Goal: Task Accomplishment & Management: Use online tool/utility

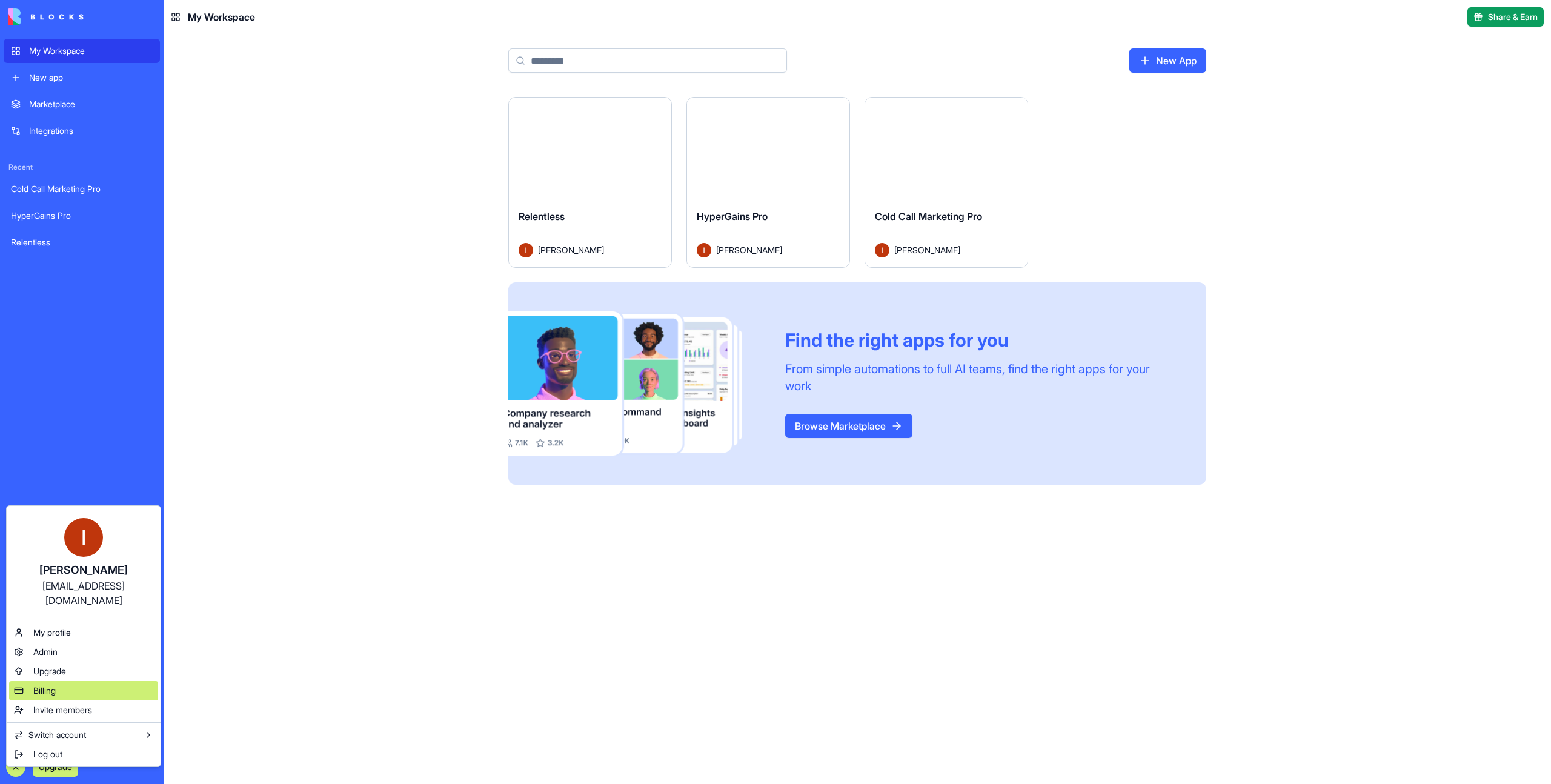
click at [69, 681] on div "Billing" at bounding box center [83, 691] width 149 height 20
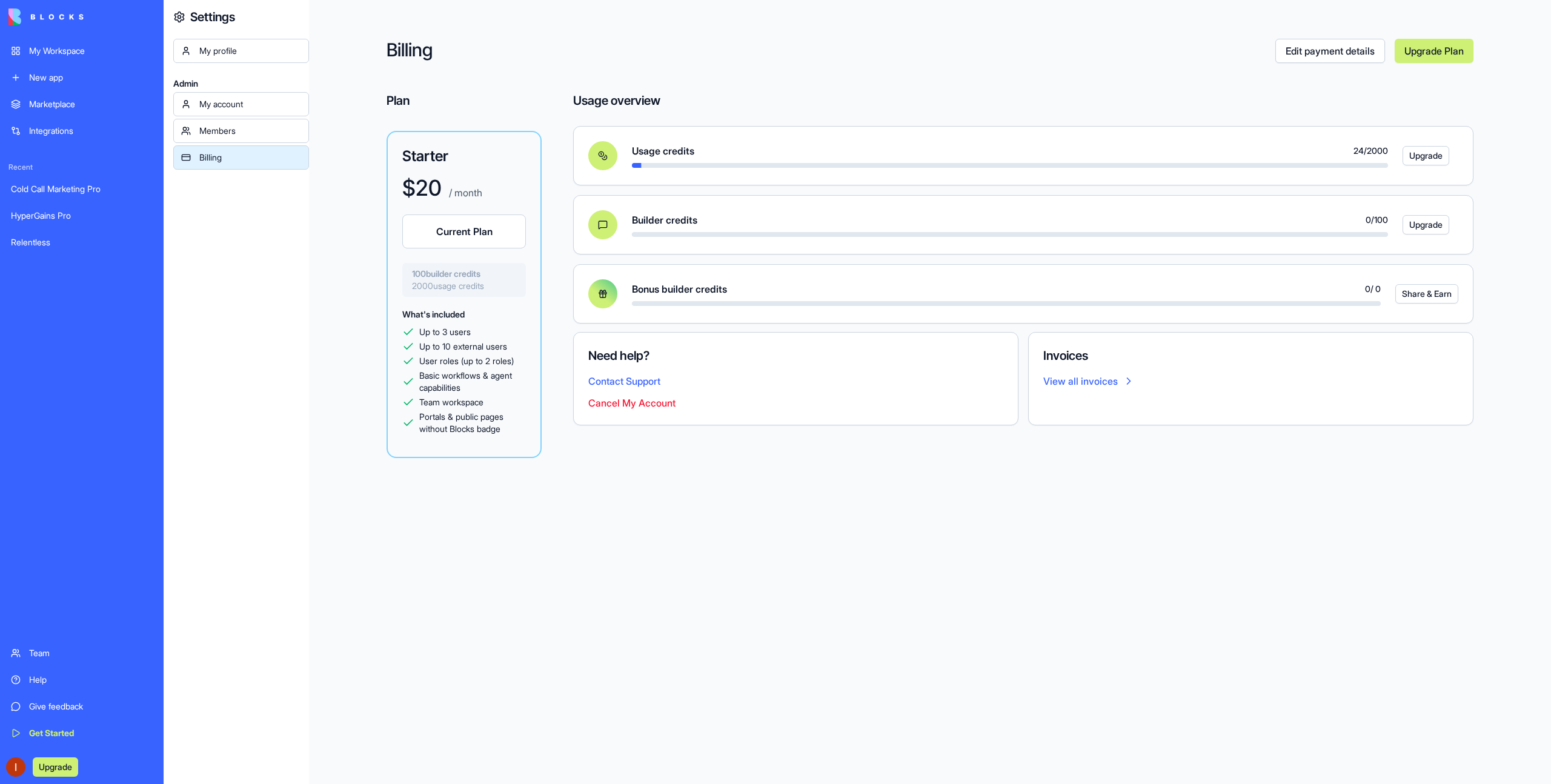
click at [84, 45] on div "My Workspace" at bounding box center [91, 51] width 124 height 12
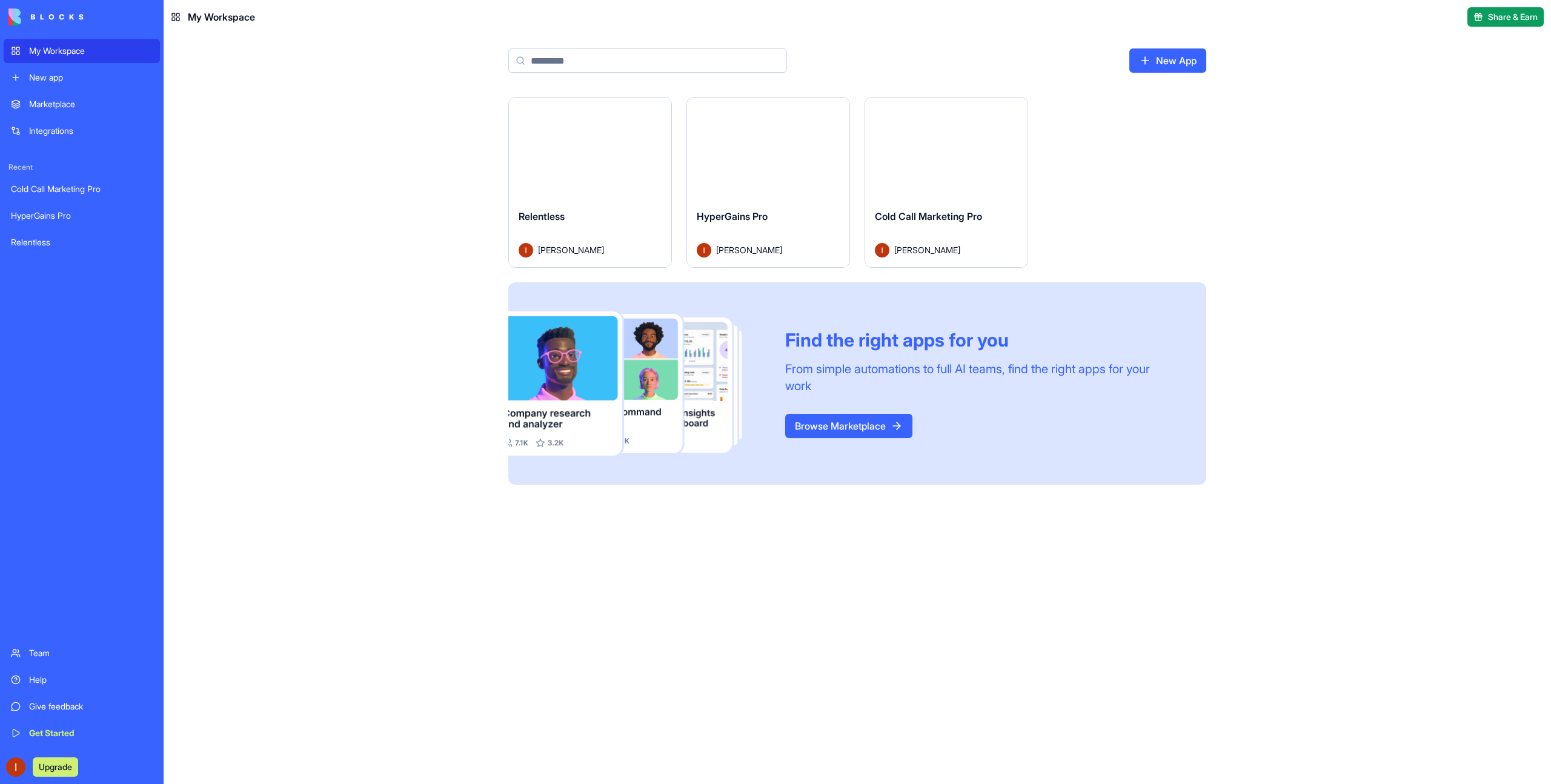
click at [927, 148] on button "Launch" at bounding box center [946, 149] width 91 height 24
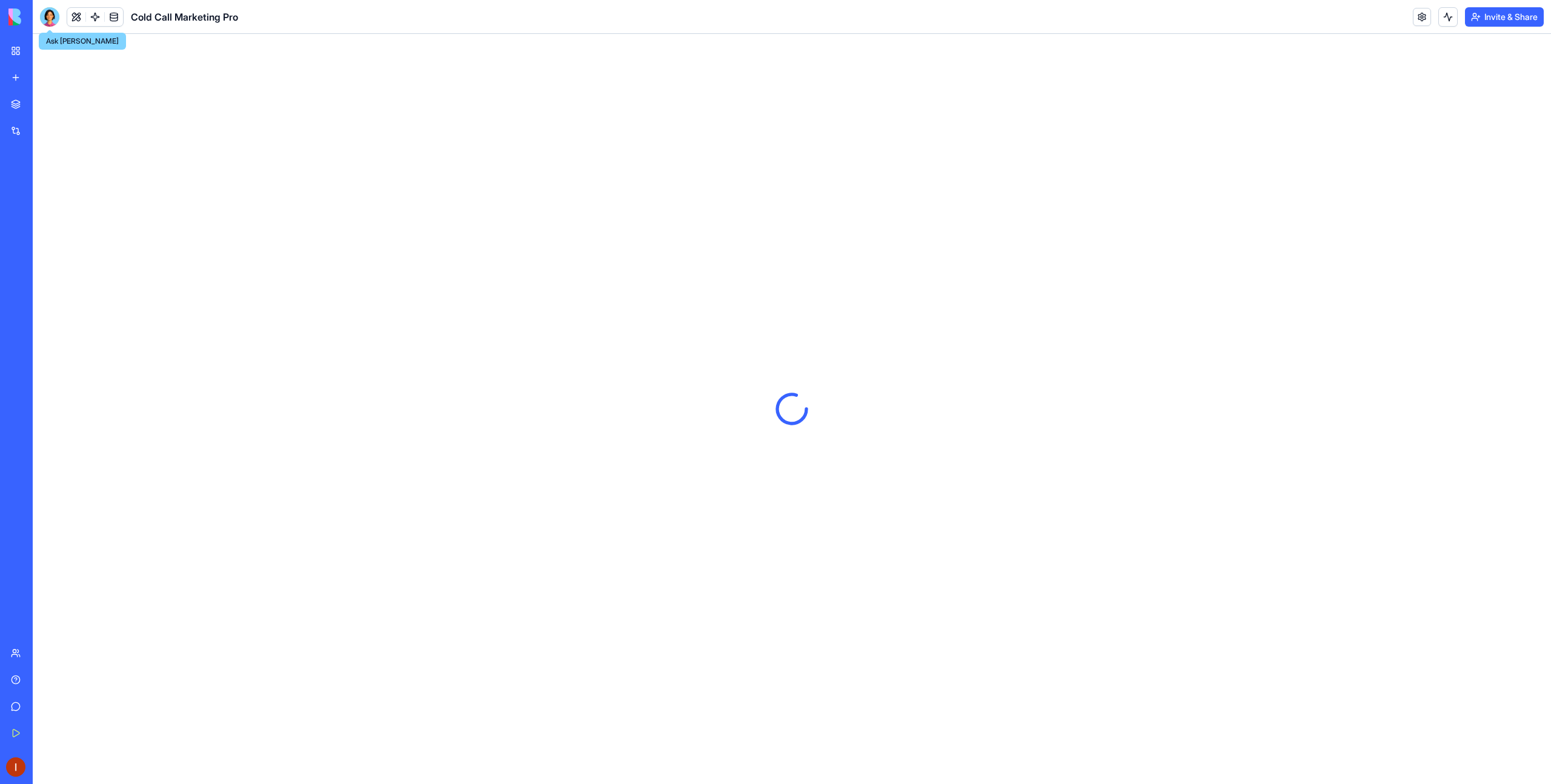
click at [51, 13] on div at bounding box center [50, 17] width 20 height 20
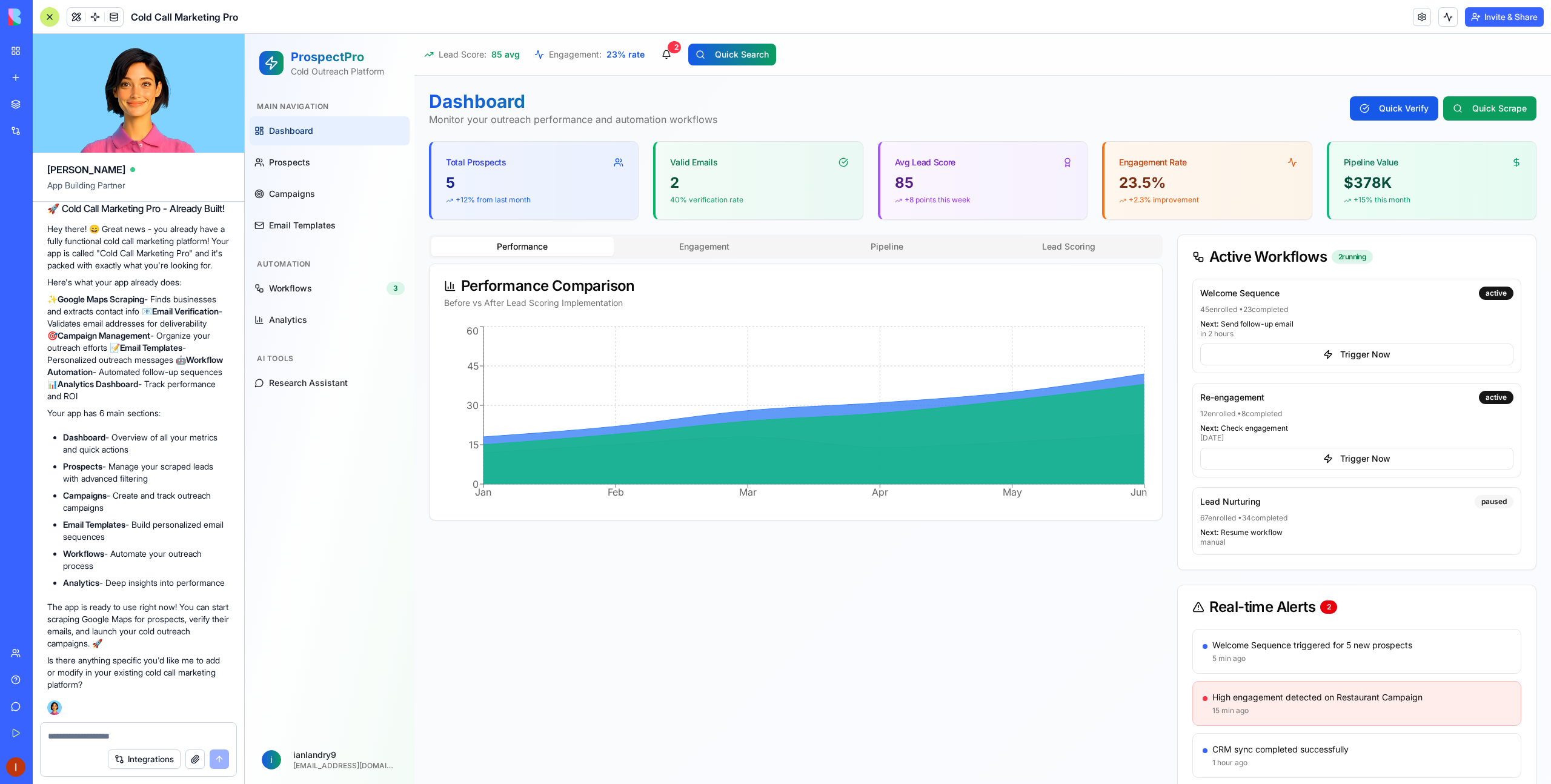
scroll to position [4706, 0]
click at [92, 23] on link at bounding box center [95, 17] width 18 height 18
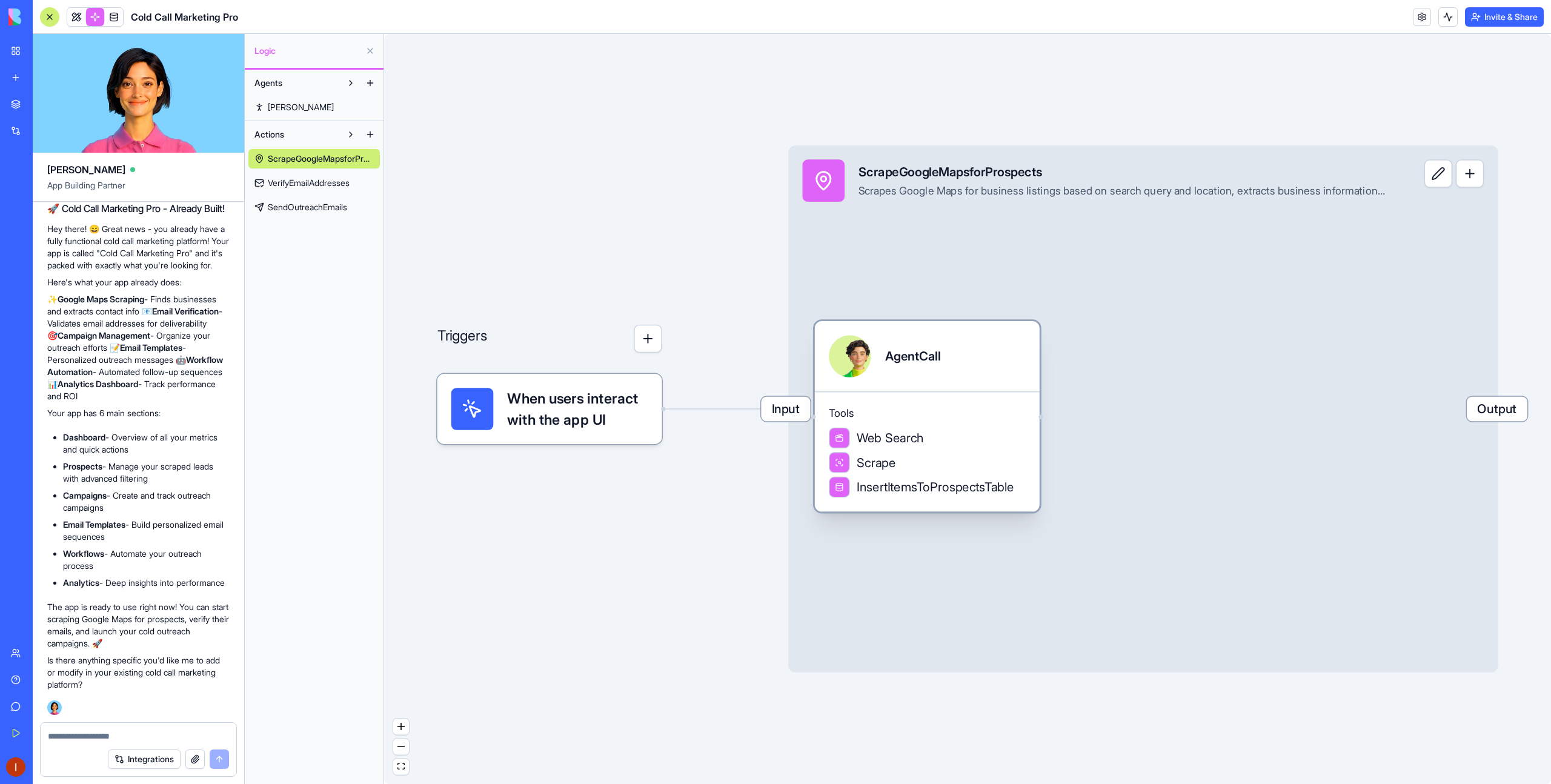
click at [924, 363] on div "AgentCall" at bounding box center [913, 356] width 55 height 18
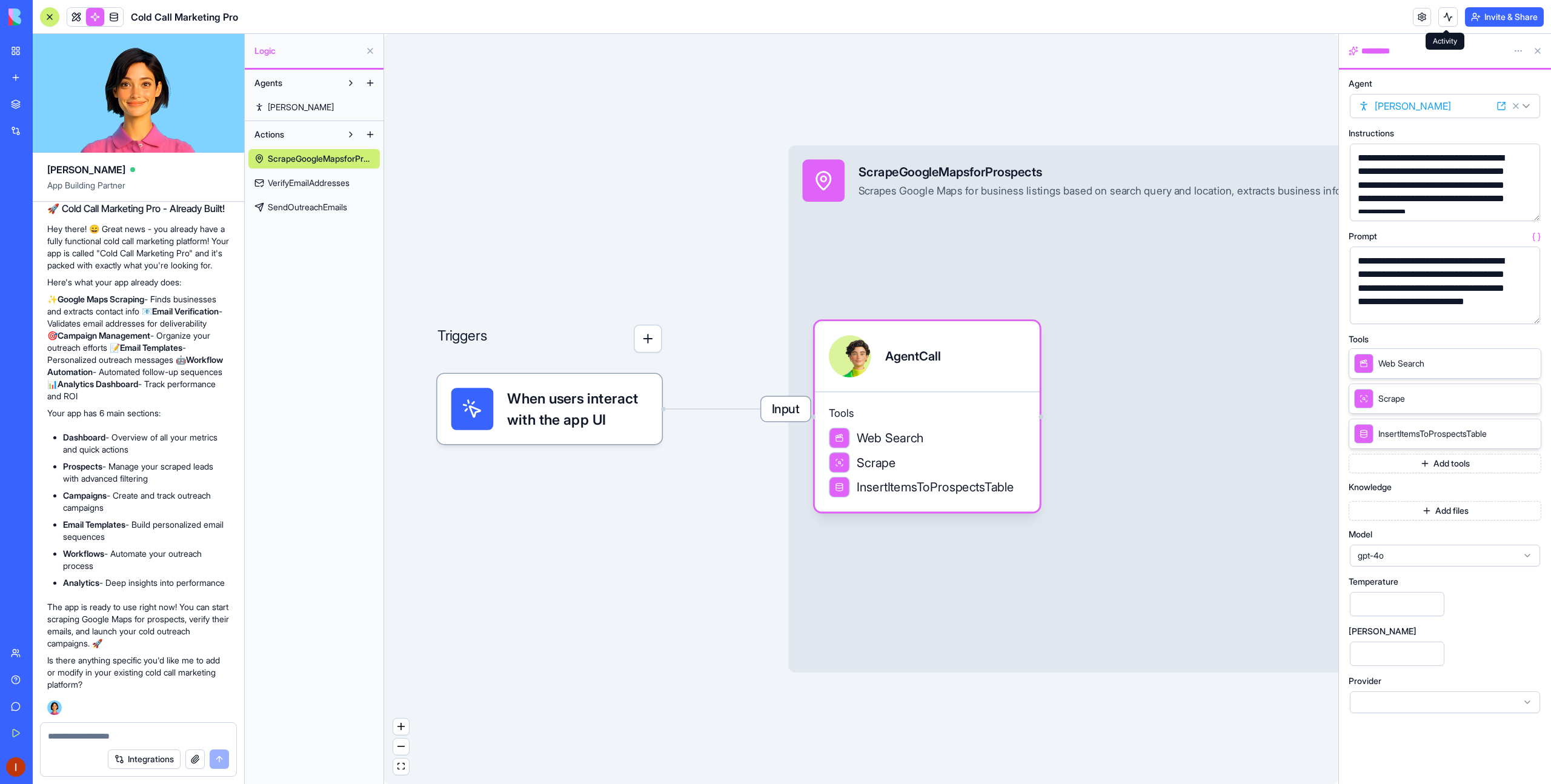
click at [1445, 24] on button at bounding box center [1448, 17] width 20 height 20
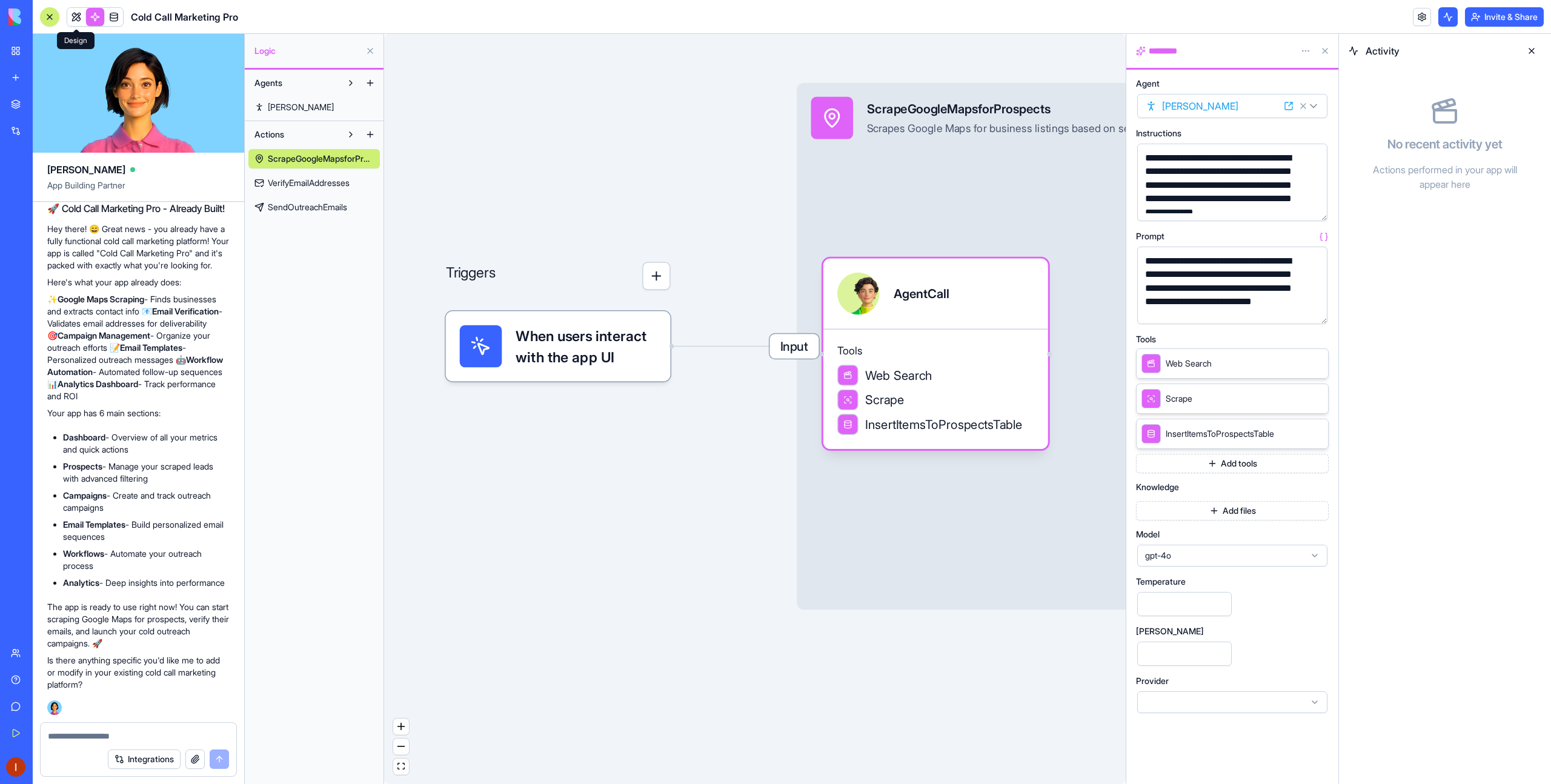
click at [78, 20] on link at bounding box center [77, 17] width 18 height 18
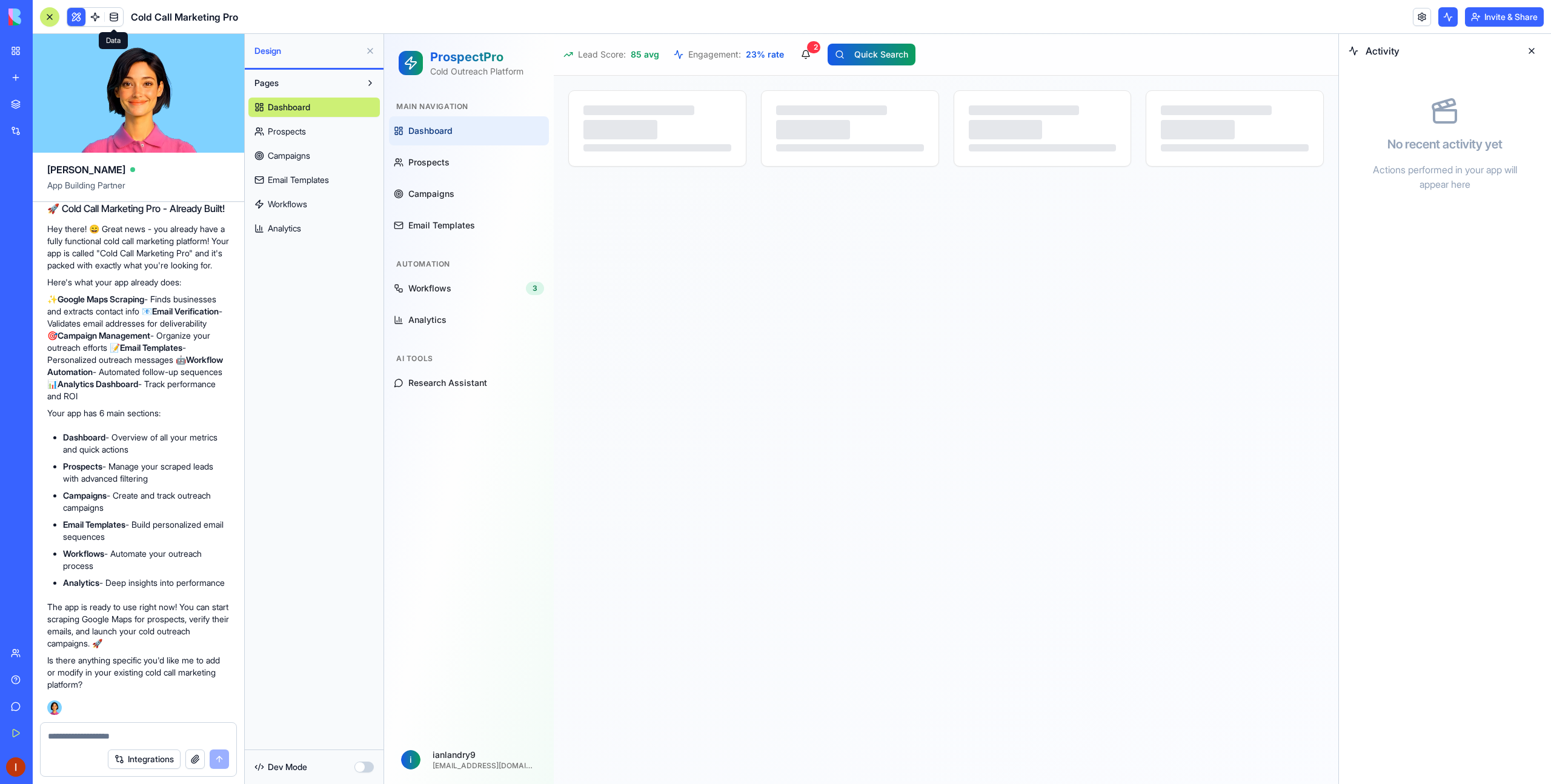
click at [116, 18] on link at bounding box center [114, 17] width 18 height 18
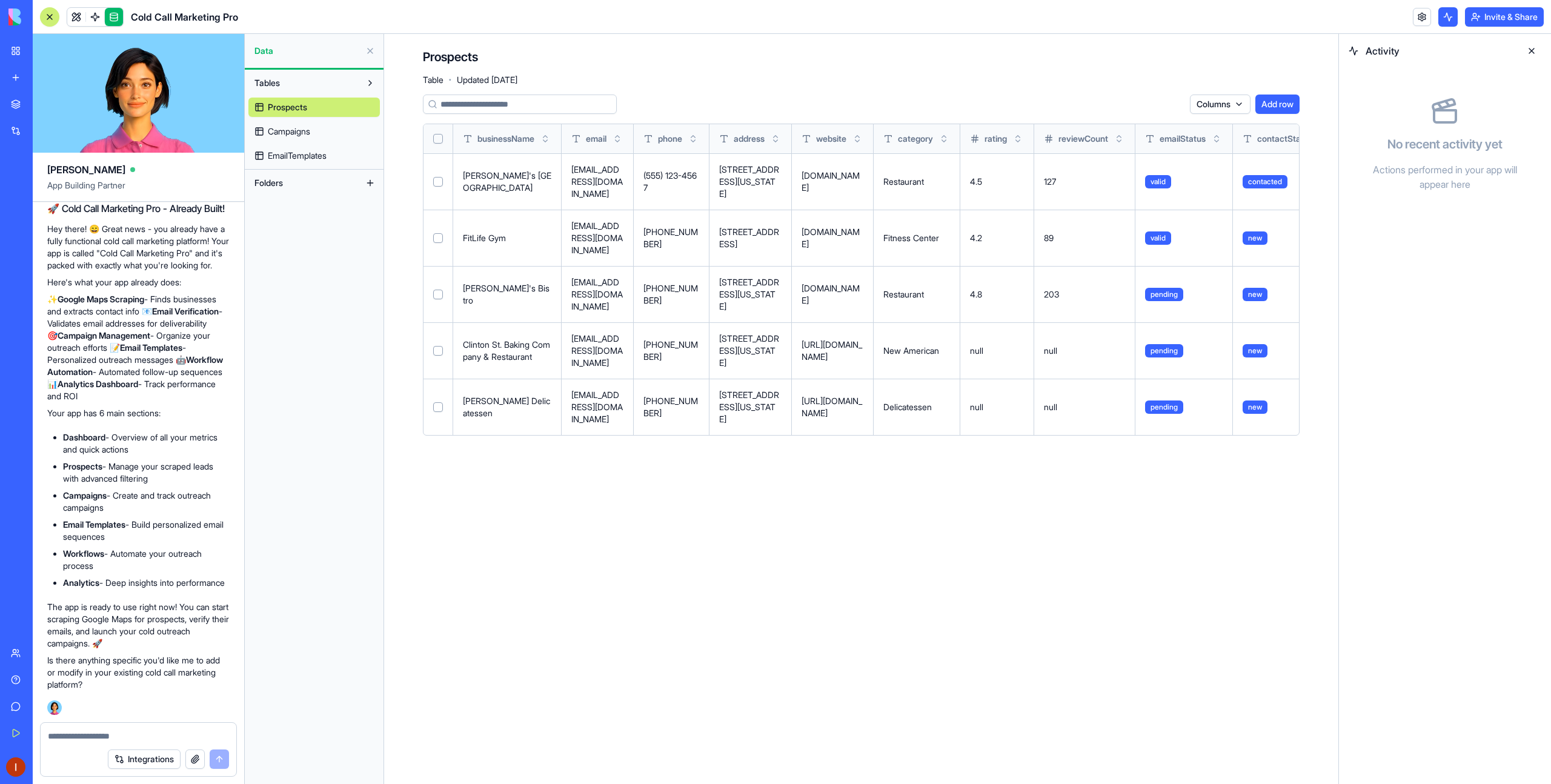
click at [299, 139] on link "Campaigns" at bounding box center [314, 132] width 132 height 20
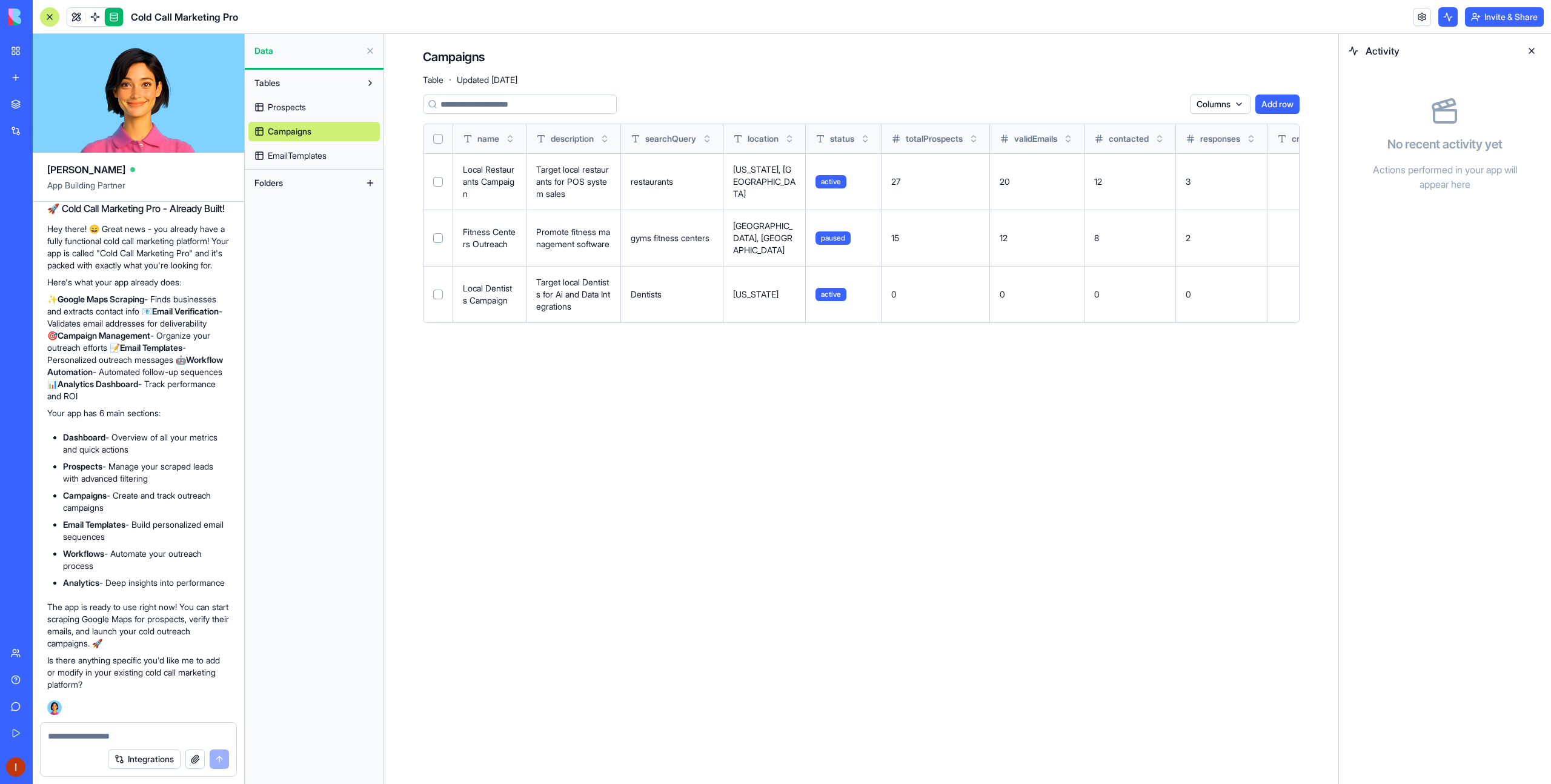
click at [315, 159] on span "EmailTemplates" at bounding box center [297, 156] width 59 height 12
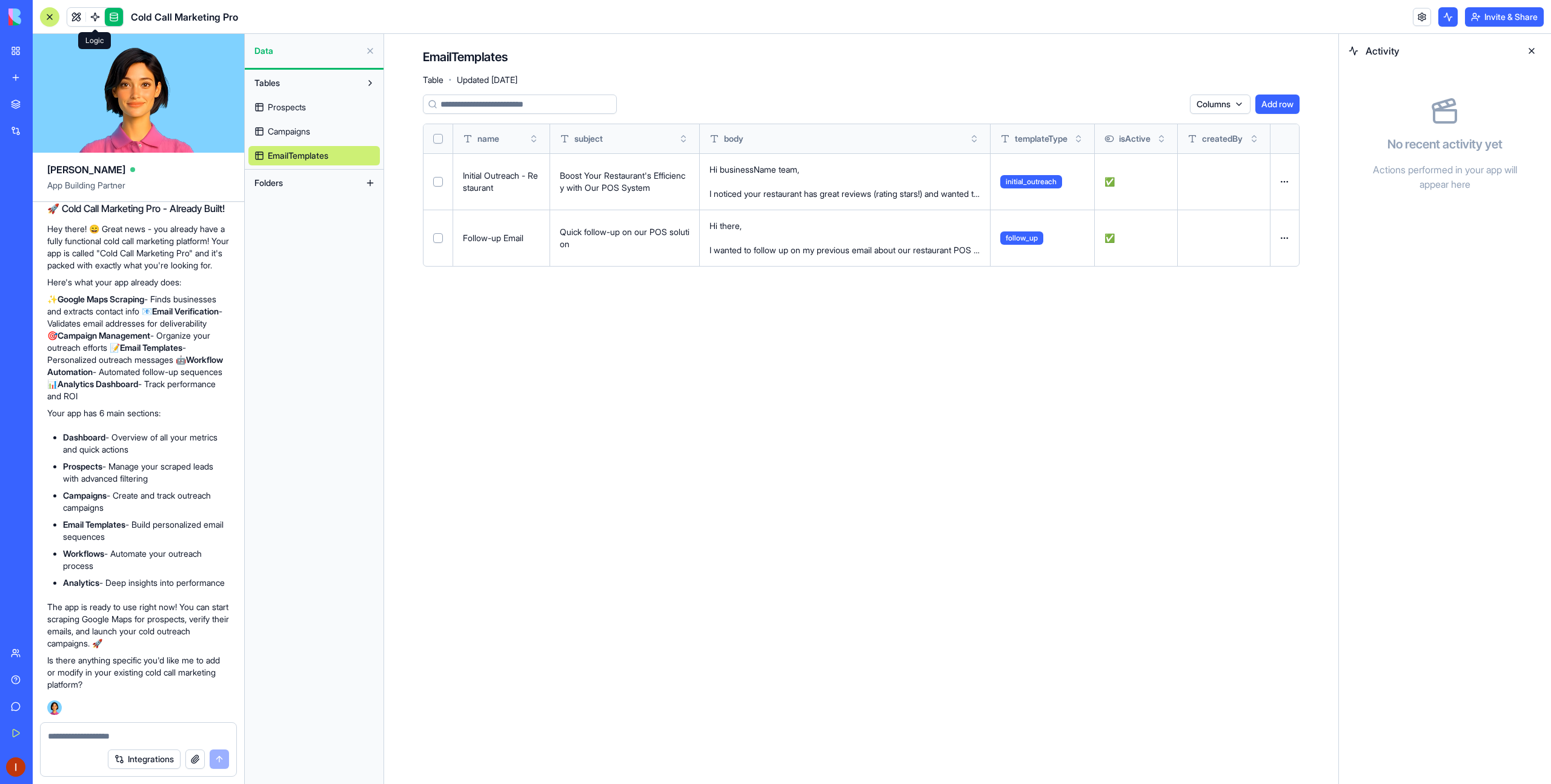
click at [115, 15] on link at bounding box center [114, 17] width 18 height 18
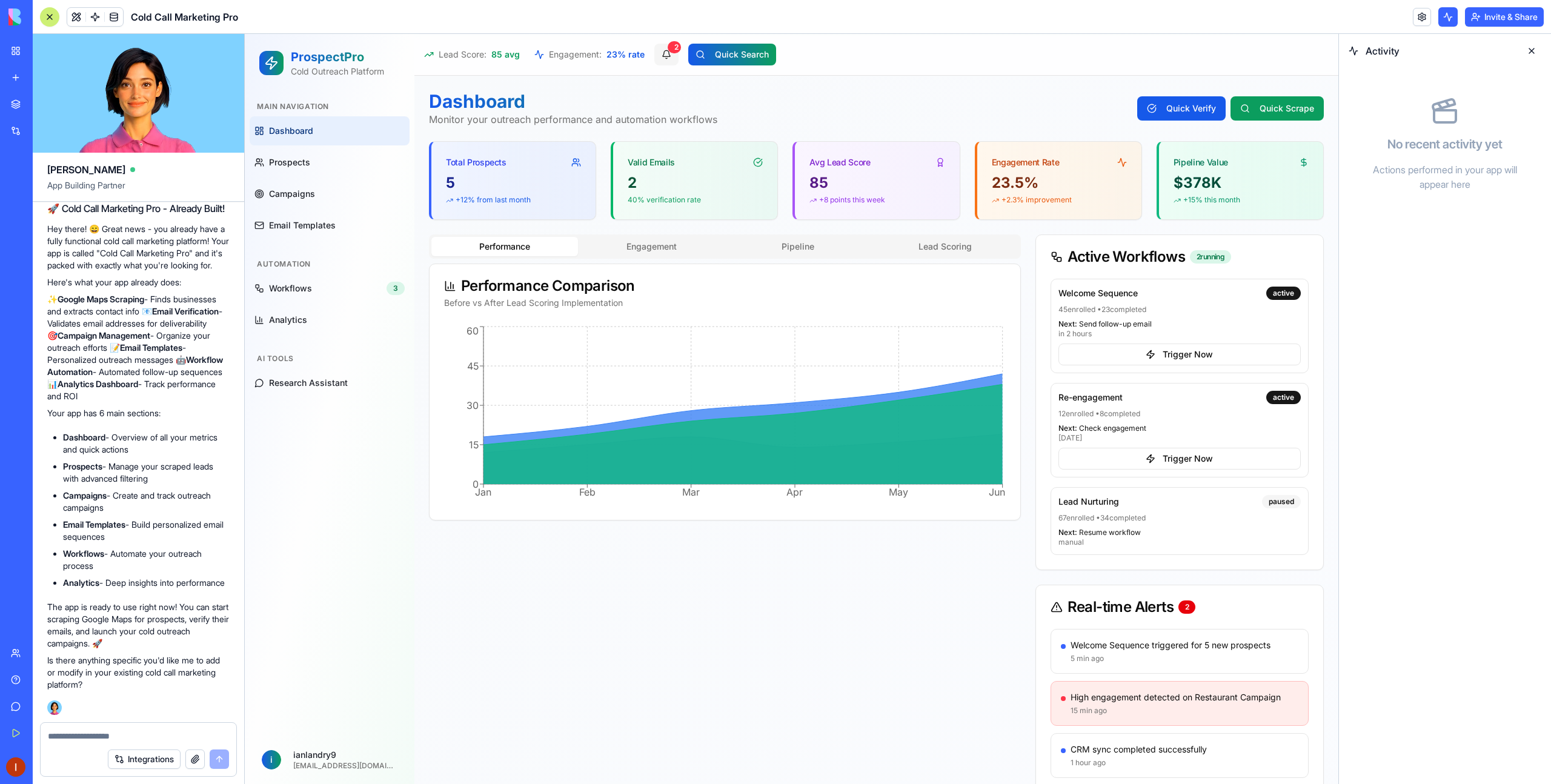
click at [663, 50] on button "2" at bounding box center [666, 55] width 25 height 22
click at [298, 318] on span "Analytics" at bounding box center [288, 320] width 38 height 12
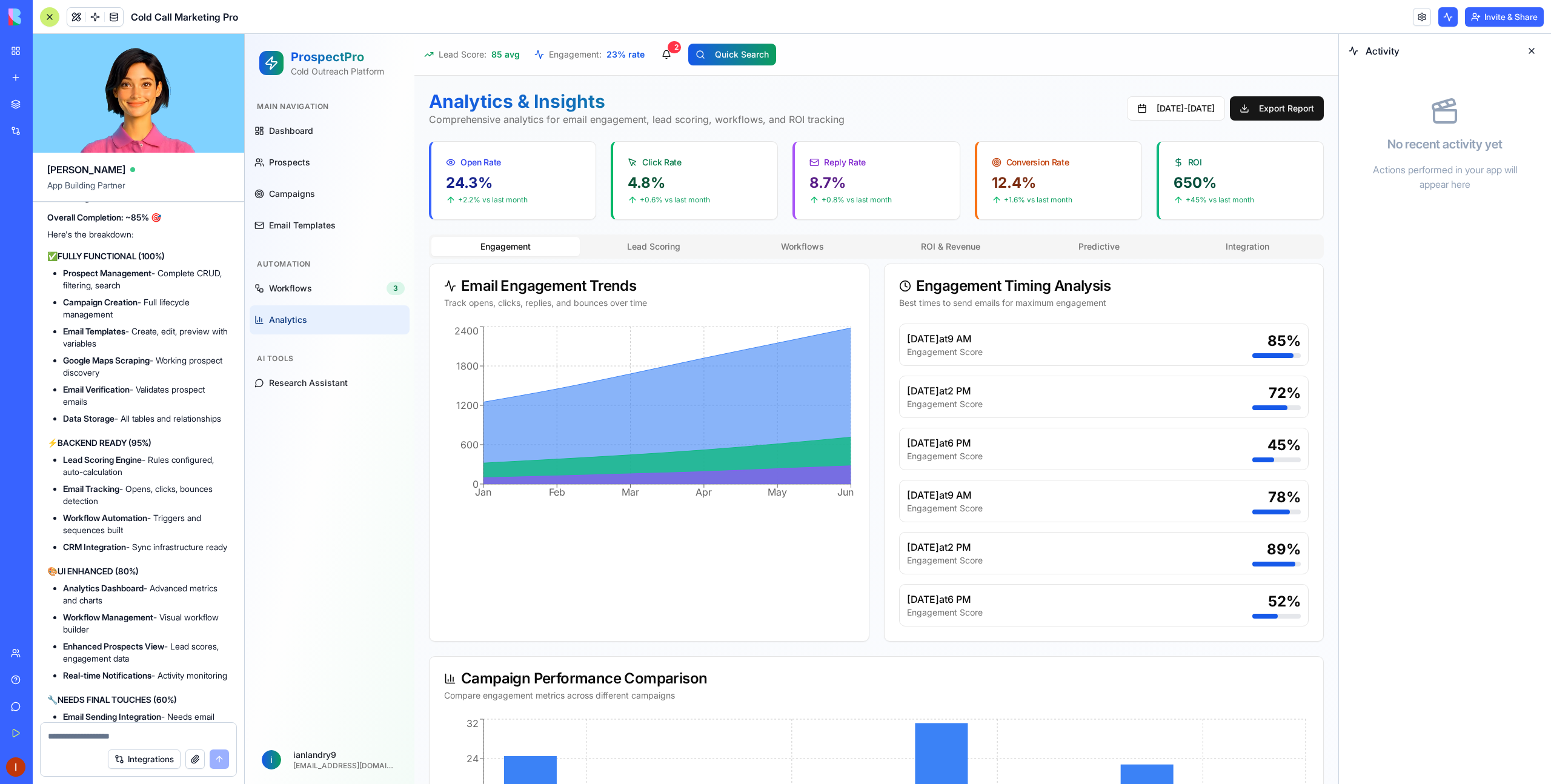
scroll to position [3828, 0]
click at [333, 137] on link "Dashboard" at bounding box center [329, 130] width 160 height 29
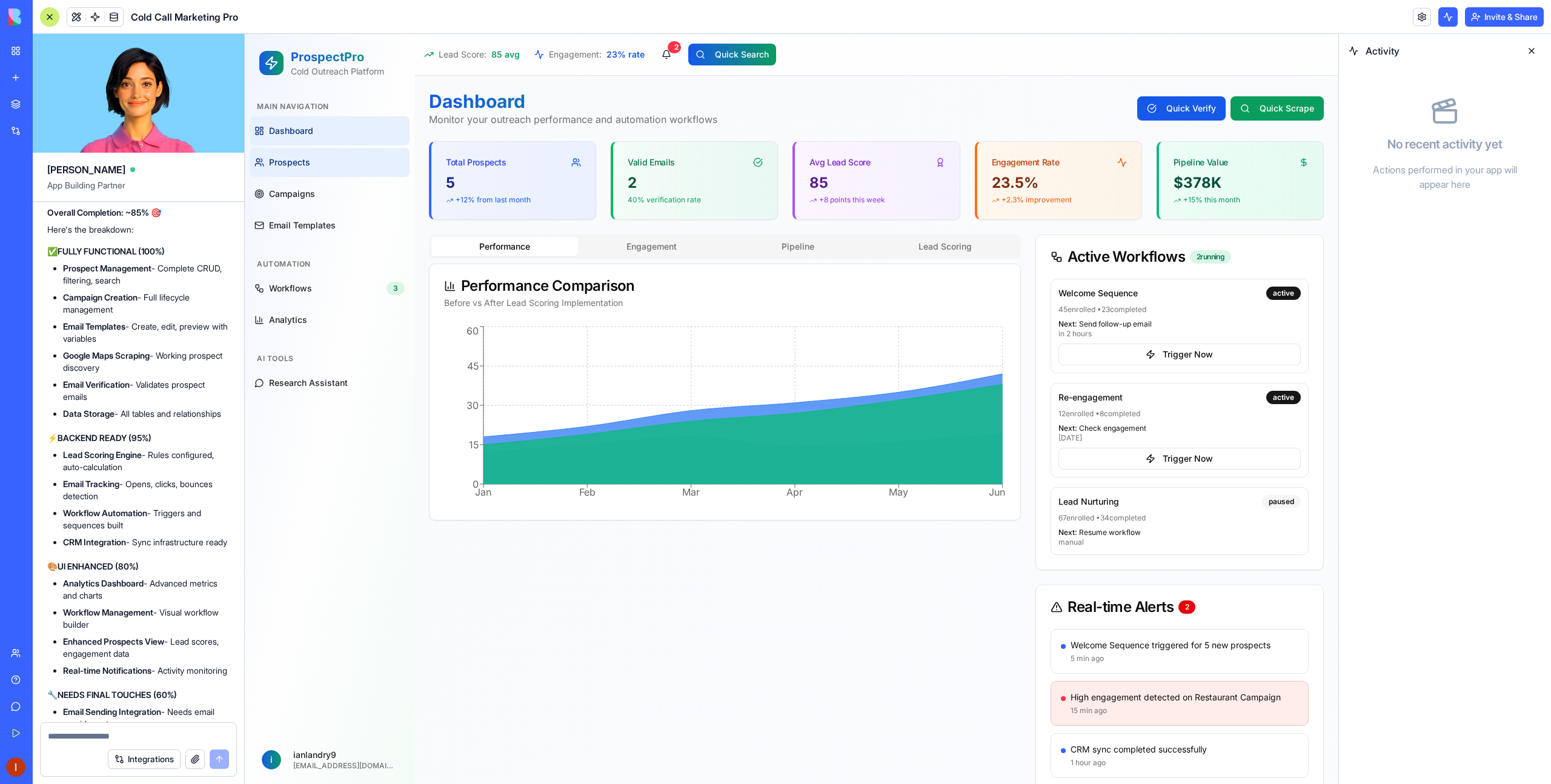
click at [268, 164] on link "Prospects" at bounding box center [329, 162] width 160 height 29
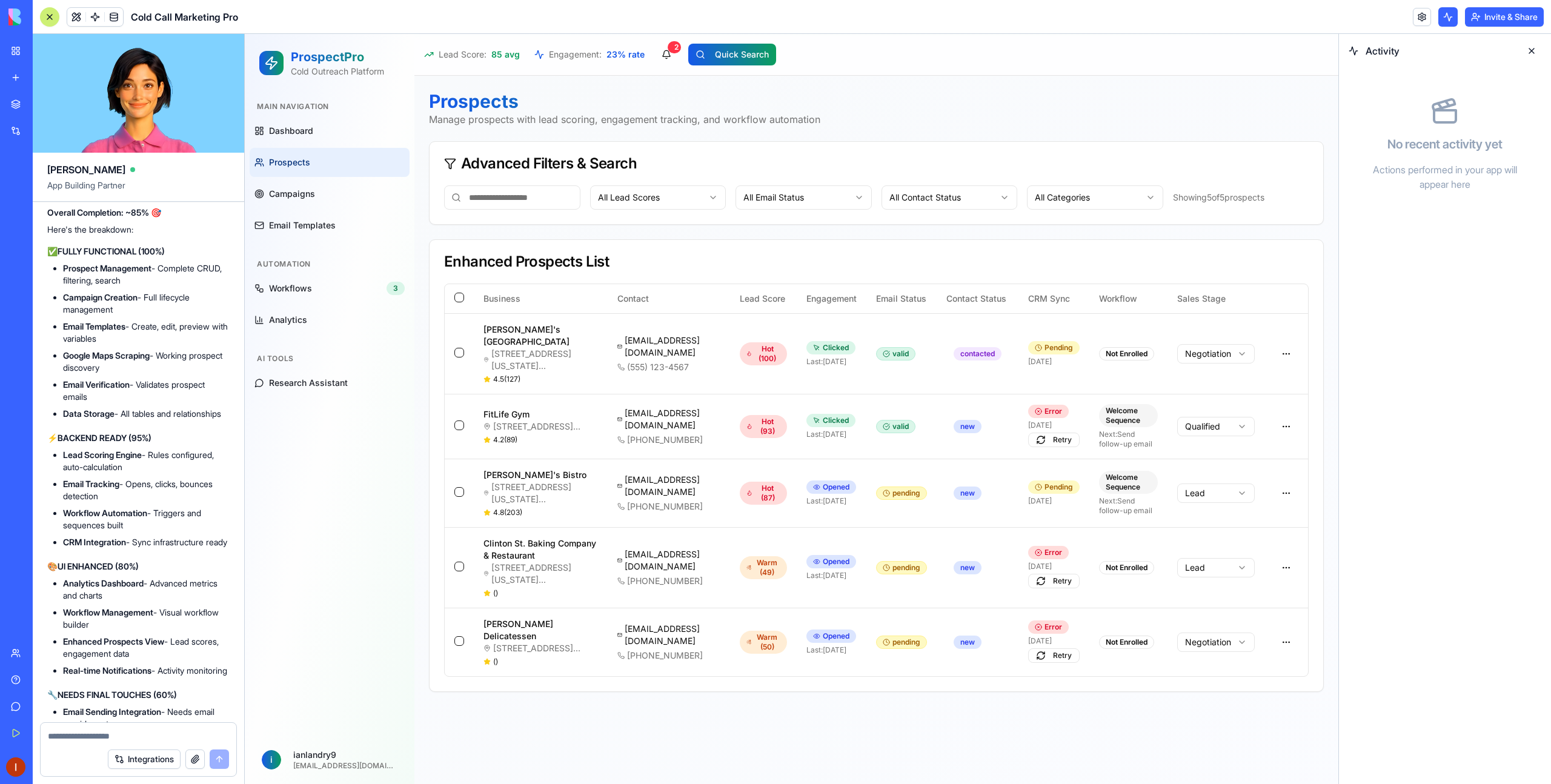
click at [30, 51] on div "My Workspace" at bounding box center [37, 51] width 16 height 12
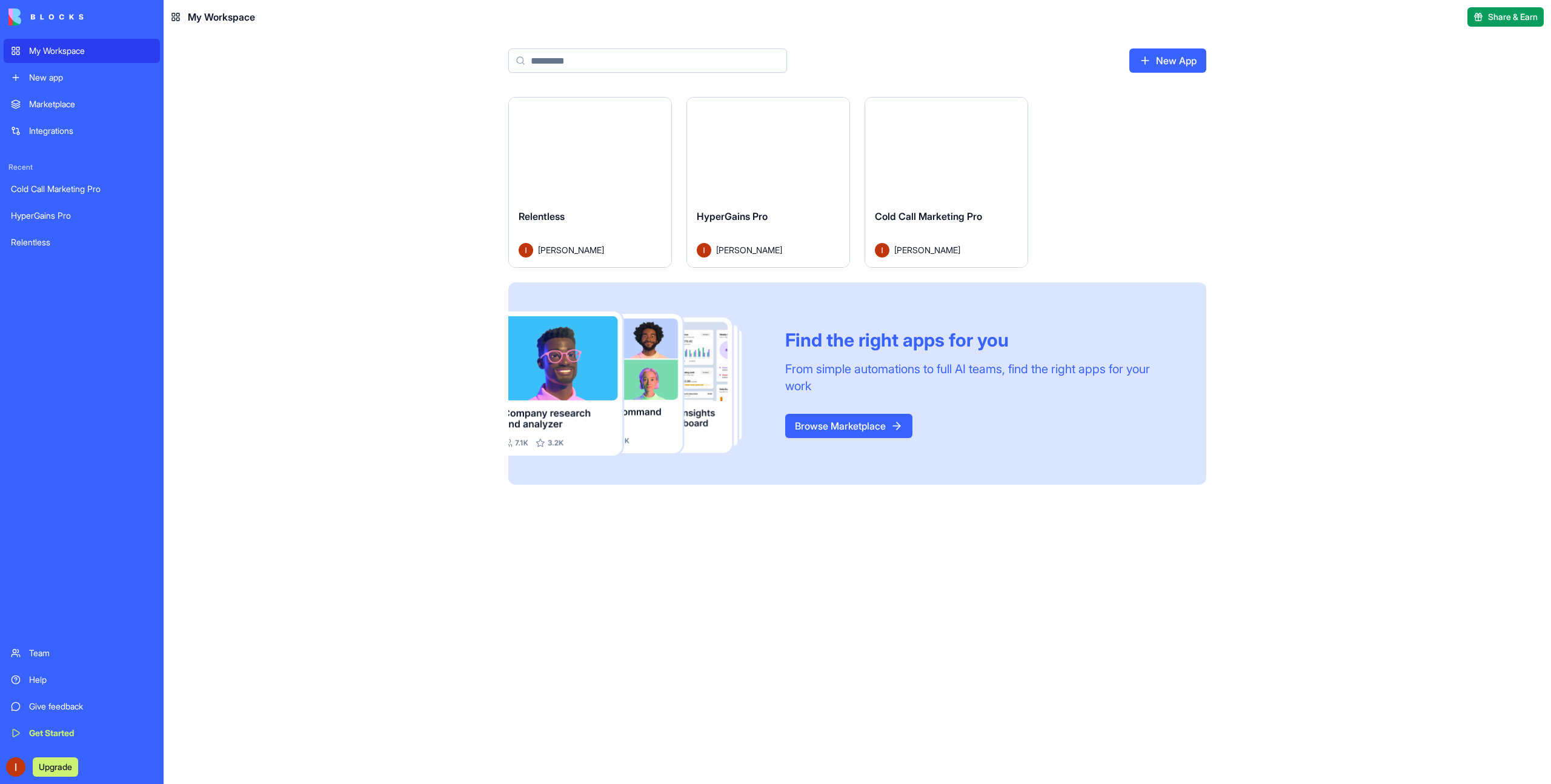
click at [589, 145] on button "Launch" at bounding box center [590, 149] width 91 height 24
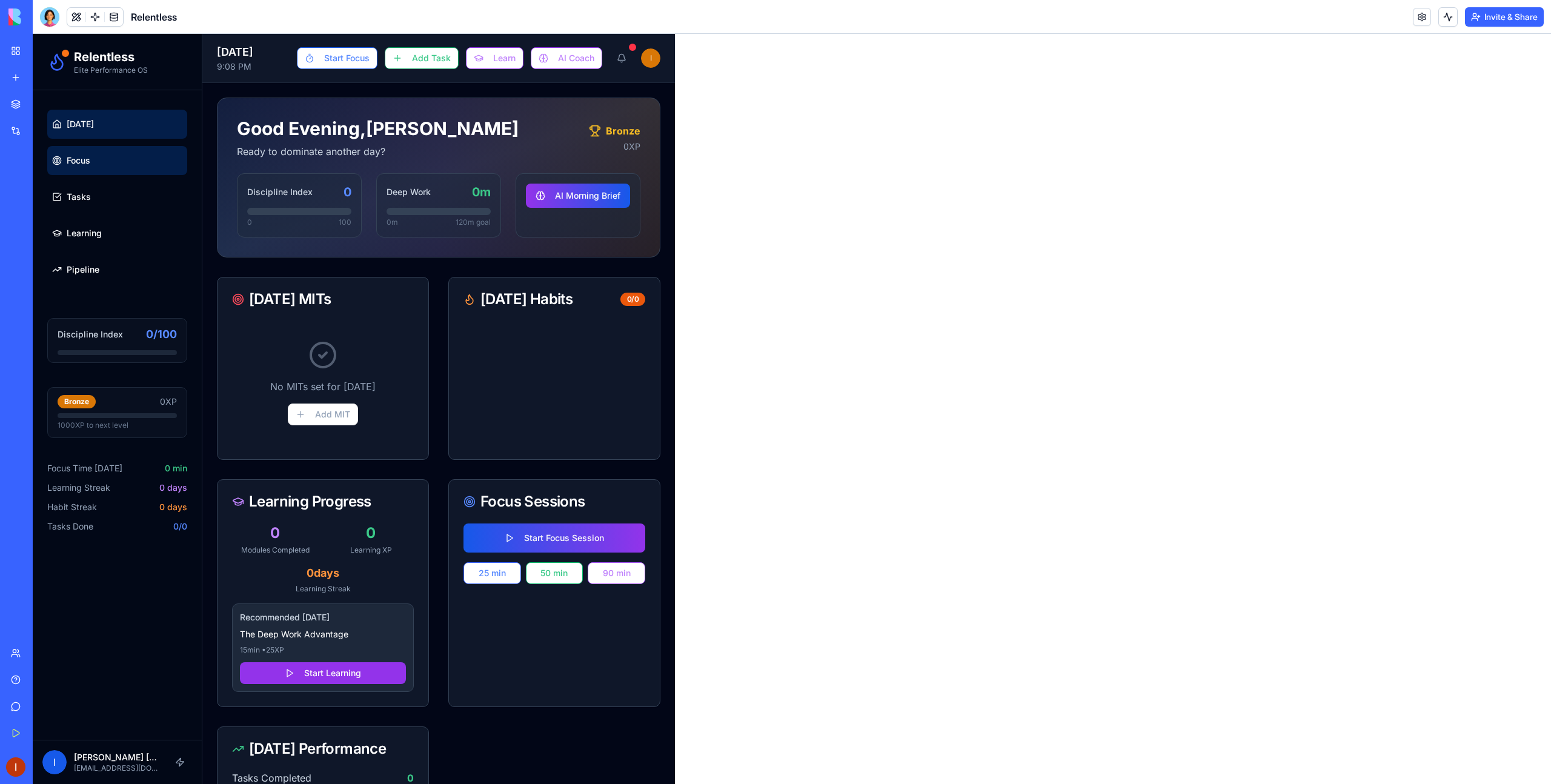
click at [97, 161] on link "Focus" at bounding box center [117, 160] width 140 height 29
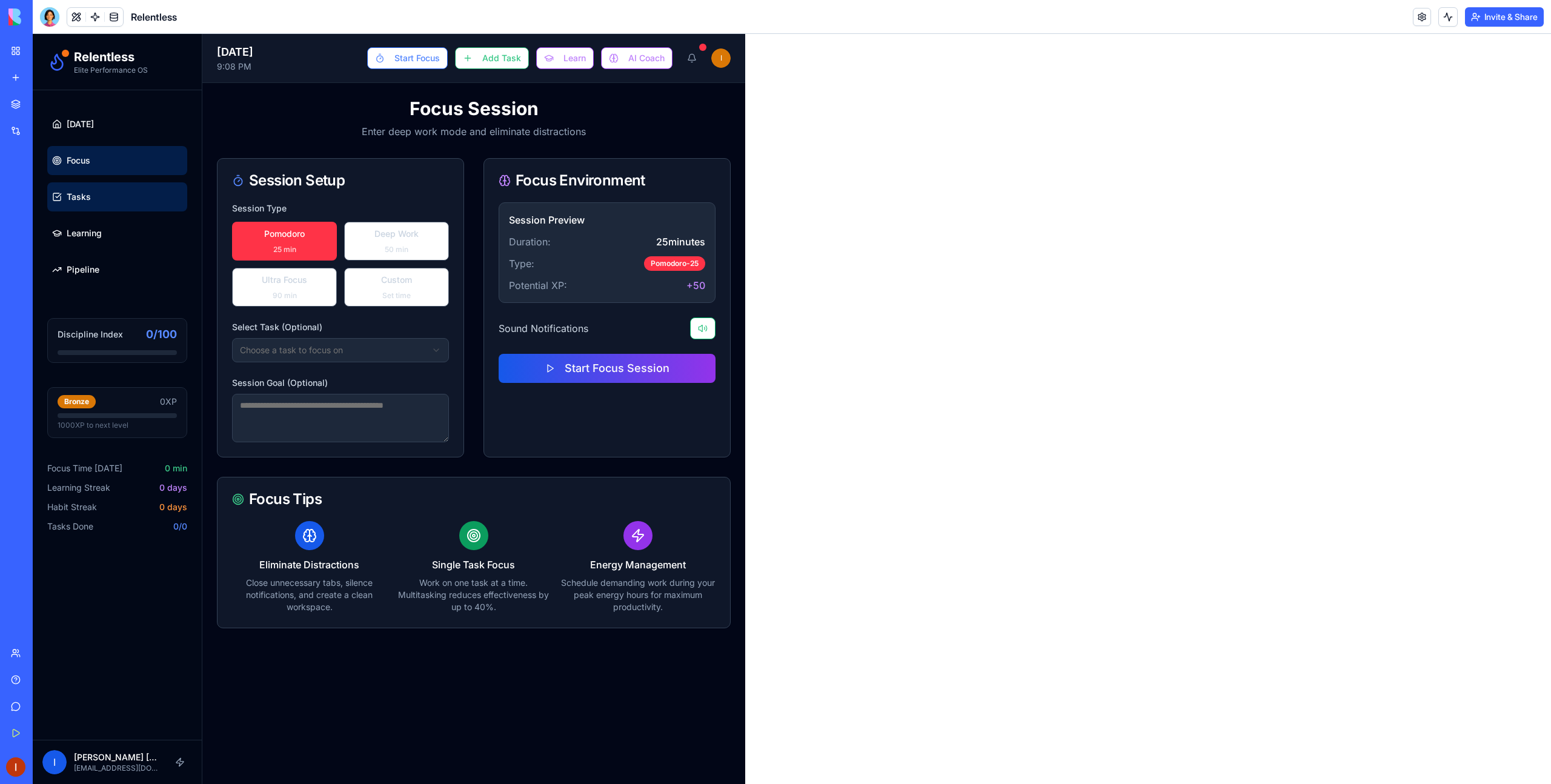
click at [84, 204] on link "Tasks" at bounding box center [117, 197] width 140 height 29
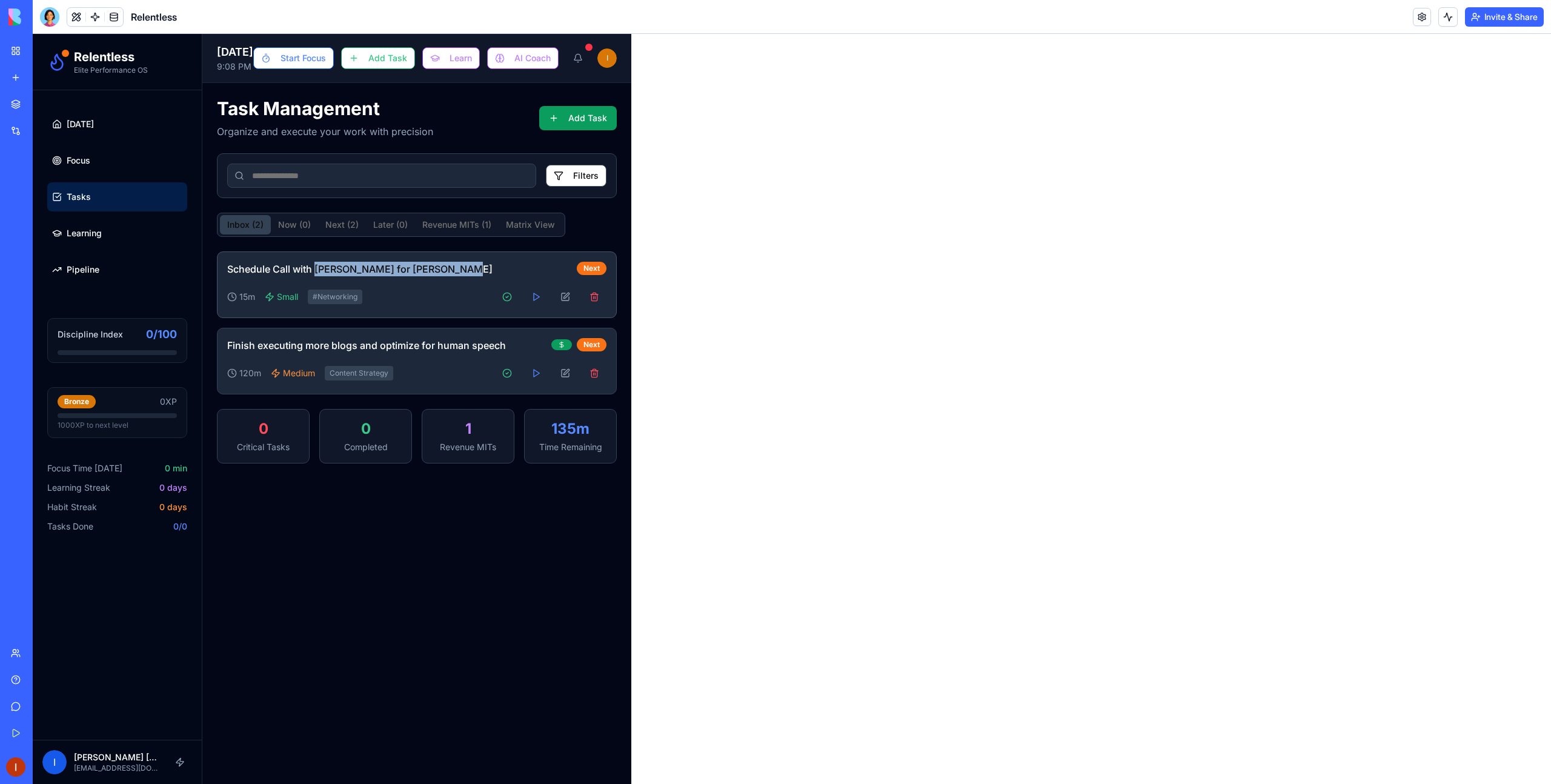
drag, startPoint x: 464, startPoint y: 273, endPoint x: 320, endPoint y: 268, distance: 144.1
click at [319, 268] on h4 "Schedule Call with [PERSON_NAME] for [PERSON_NAME]" at bounding box center [397, 269] width 340 height 15
copy h4 "[PERSON_NAME] for [PERSON_NAME]"
